Goal: Task Accomplishment & Management: Manage account settings

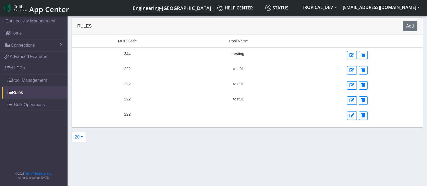
click at [40, 6] on span "App Center" at bounding box center [49, 9] width 40 height 10
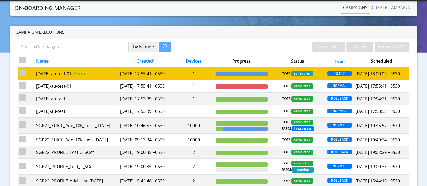
scroll to position [67, 0]
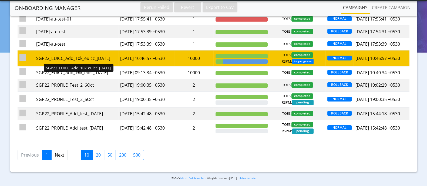
click at [97, 62] on div "SGP22_EUICC_Add_10k_euicc_7Oct" at bounding box center [76, 58] width 80 height 6
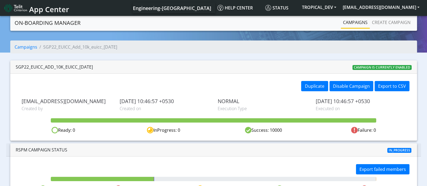
scroll to position [15, 0]
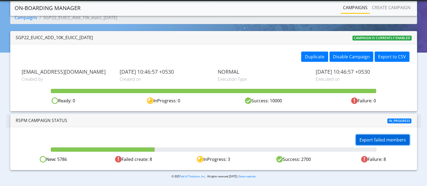
click at [385, 141] on button "Export failed members" at bounding box center [383, 140] width 54 height 10
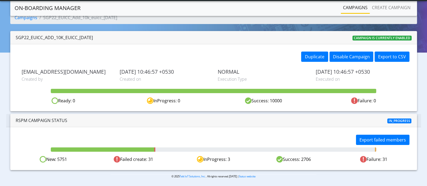
drag, startPoint x: 147, startPoint y: 159, endPoint x: 172, endPoint y: 159, distance: 25.7
click at [172, 159] on div "Failed create: 31" at bounding box center [134, 159] width 80 height 7
click at [173, 159] on div "Failed create: 31" at bounding box center [134, 159] width 80 height 7
drag, startPoint x: 130, startPoint y: 163, endPoint x: 162, endPoint y: 158, distance: 31.7
click at [162, 158] on div "Export failed members New: 5749 Failed create: 33 InProgress: 3 Success: 2706 F…" at bounding box center [213, 148] width 407 height 43
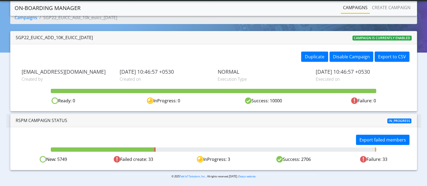
click at [162, 158] on div "Failed create: 33" at bounding box center [134, 159] width 80 height 7
drag, startPoint x: 312, startPoint y: 157, endPoint x: 328, endPoint y: 165, distance: 17.9
click at [328, 165] on div "Export failed members New: 5321 Failed create: 59 InProgress: 3 Success: 2907 F…" at bounding box center [213, 148] width 407 height 43
click at [326, 165] on div "Export failed members New: 5321 Failed create: 59 InProgress: 3 Success: 2907 F…" at bounding box center [213, 148] width 407 height 43
drag, startPoint x: 408, startPoint y: 139, endPoint x: 277, endPoint y: 138, distance: 130.5
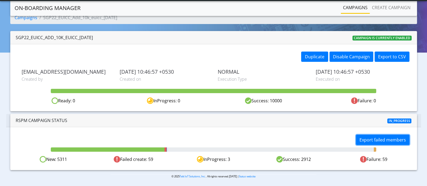
click at [280, 137] on div "Export failed members" at bounding box center [314, 141] width 200 height 12
click at [233, 138] on div "Export failed members" at bounding box center [314, 141] width 200 height 12
